Goal: Task Accomplishment & Management: Manage account settings

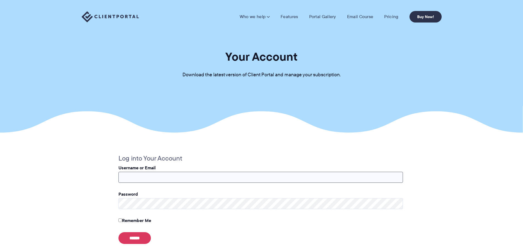
click at [164, 180] on input "Username or Email" at bounding box center [260, 177] width 285 height 11
type input "**********"
click at [118, 233] on input "******" at bounding box center [134, 239] width 32 height 12
